Goal: Transaction & Acquisition: Download file/media

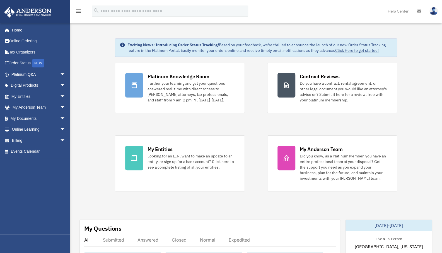
click at [50, 119] on link "My Documents arrow_drop_down" at bounding box center [39, 118] width 70 height 11
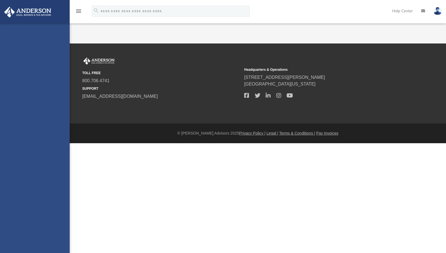
click at [60, 120] on div "tracy.tlsgroup@gmail.com Sign Out tracy.tlsgroup@gmail.com Home Online Ordering…" at bounding box center [35, 149] width 70 height 253
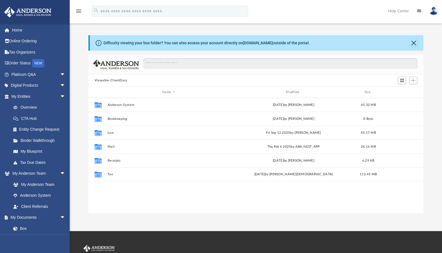
scroll to position [122, 330]
click at [25, 228] on link "Box" at bounding box center [38, 228] width 60 height 11
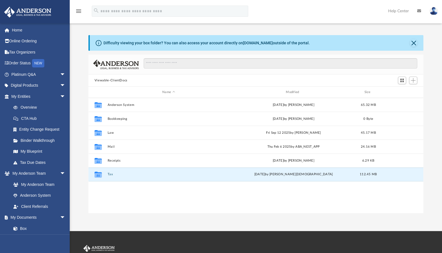
click at [109, 174] on button "Tax" at bounding box center [168, 174] width 122 height 4
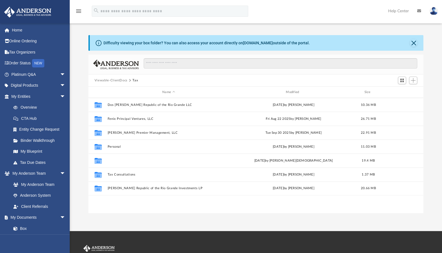
click at [123, 161] on button "Sanchez, Tracy & Luis" at bounding box center [168, 161] width 122 height 4
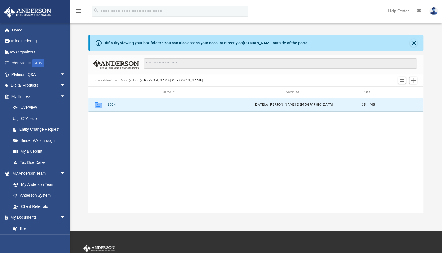
click at [109, 105] on button "2024" at bounding box center [168, 105] width 122 height 4
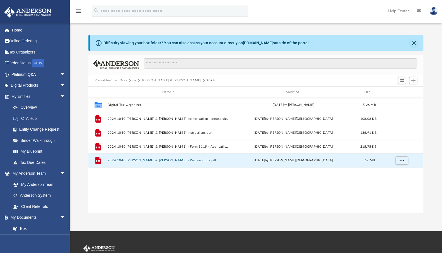
click at [169, 160] on button "2024 1040 Sanchez, Tracy & Luis - Review Copy.pdf" at bounding box center [168, 161] width 122 height 4
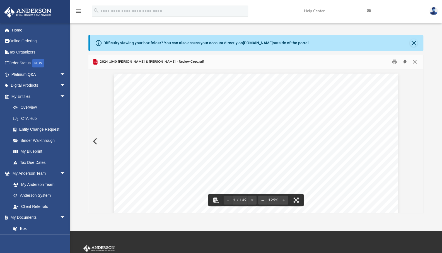
click at [404, 61] on button "Download" at bounding box center [404, 62] width 10 height 9
click at [416, 63] on button "Close" at bounding box center [414, 62] width 10 height 9
